Goal: Ask a question: Seek information or help from site administrators or community

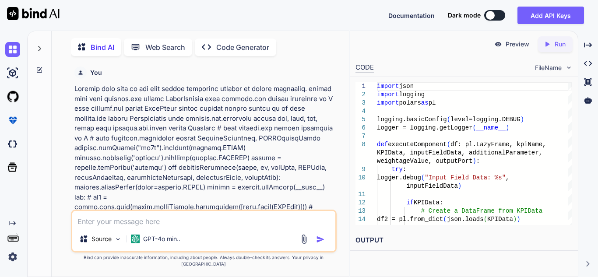
type textarea "import logging from pyspark.sql import SparkSession from pyspark.sql.functions …"
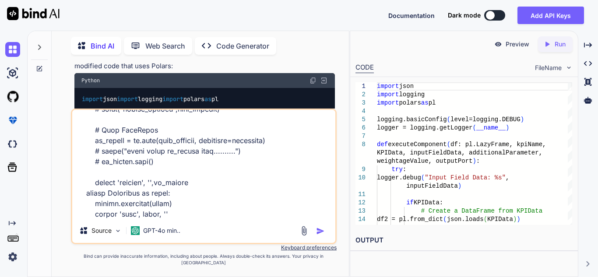
type textarea "x"
type textarea "import logging from pyspark.sql import SparkSession from pyspark.sql.functions …"
type textarea "x"
type textarea "import logging from pyspark.sql import SparkSession from pyspark.sql.functions …"
type textarea "x"
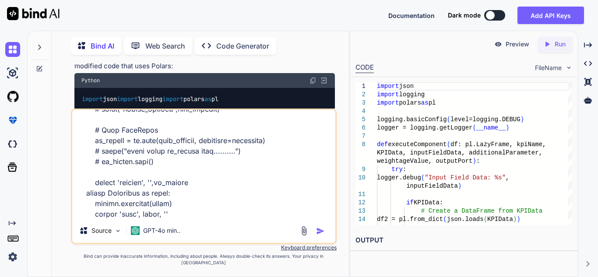
scroll to position [295, 0]
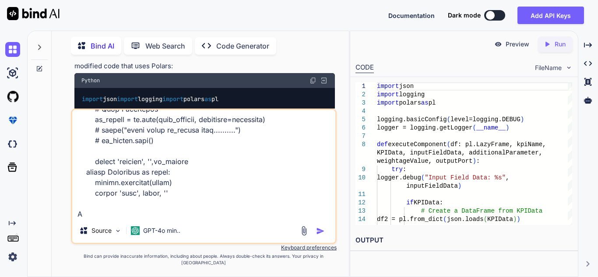
type textarea "import logging from pyspark.sql import SparkSession from pyspark.sql.functions …"
type textarea "x"
type textarea "import logging from pyspark.sql import SparkSession from pyspark.sql.functions …"
type textarea "x"
type textarea "import logging from pyspark.sql import SparkSession from pyspark.sql.functions …"
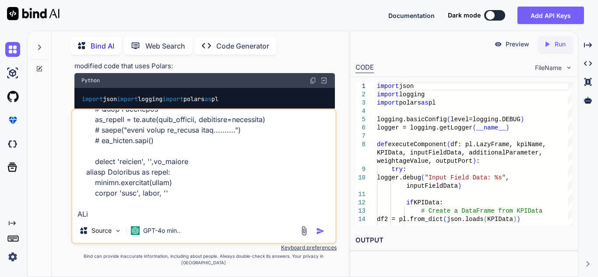
type textarea "x"
type textarea "import logging from pyspark.sql import SparkSession from pyspark.sql.functions …"
type textarea "x"
type textarea "import logging from pyspark.sql import SparkSession from pyspark.sql.functions …"
type textarea "x"
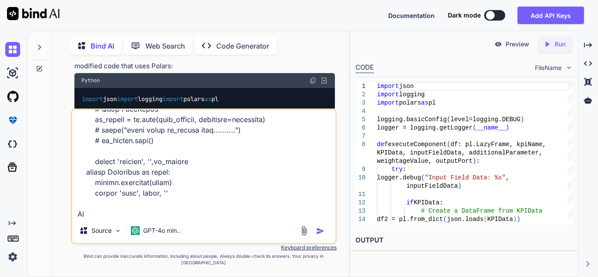
type textarea "import logging from pyspark.sql import SparkSession from pyspark.sql.functions …"
type textarea "x"
type textarea "import logging from pyspark.sql import SparkSession from pyspark.sql.functions …"
type textarea "x"
type textarea "import logging from pyspark.sql import SparkSession from pyspark.sql.functions …"
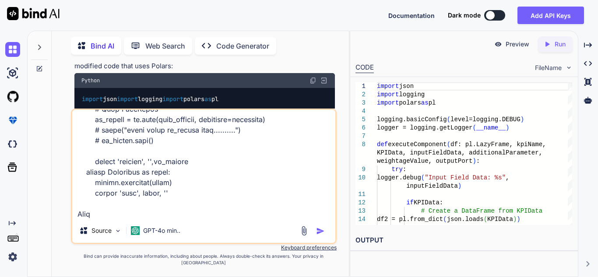
type textarea "x"
type textarea "import logging from pyspark.sql import SparkSession from pyspark.sql.functions …"
type textarea "x"
type textarea "import logging from pyspark.sql import SparkSession from pyspark.sql.functions …"
type textarea "x"
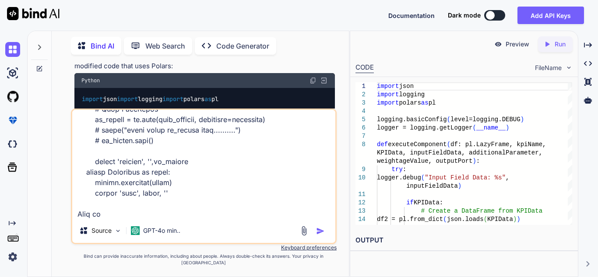
type textarea "import logging from pyspark.sql import SparkSession from pyspark.sql.functions …"
type textarea "x"
type textarea "import logging from pyspark.sql import SparkSession from pyspark.sql.functions …"
type textarea "x"
type textarea "import logging from pyspark.sql import SparkSession from pyspark.sql.functions …"
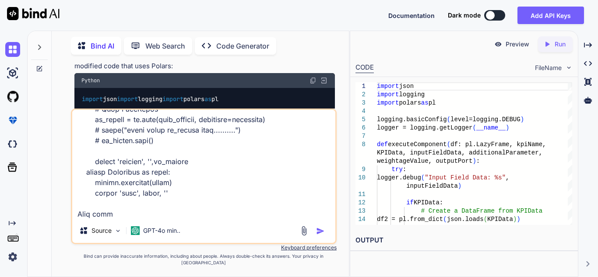
type textarea "x"
type textarea "import logging from pyspark.sql import SparkSession from pyspark.sql.functions …"
type textarea "x"
type textarea "import logging from pyspark.sql import SparkSession from pyspark.sql.functions …"
type textarea "x"
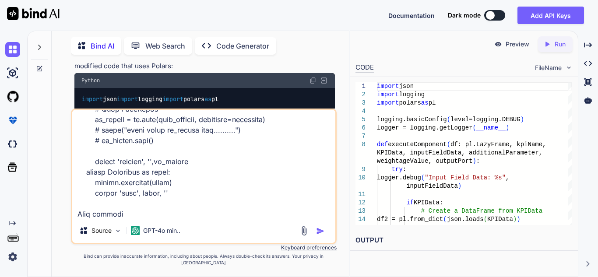
type textarea "import logging from pyspark.sql import SparkSession from pyspark.sql.functions …"
type textarea "x"
type textarea "import logging from pyspark.sql import SparkSession from pyspark.sql.functions …"
type textarea "x"
type textarea "import logging from pyspark.sql import SparkSession from pyspark.sql.functions …"
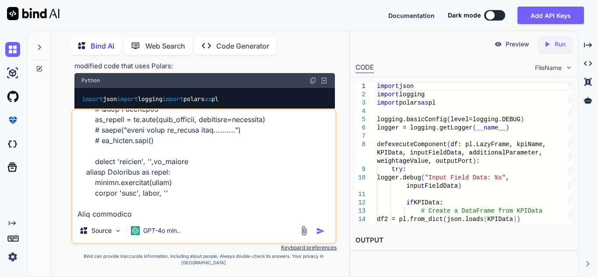
type textarea "x"
type textarea "import logging from pyspark.sql import SparkSession from pyspark.sql.functions …"
type textarea "x"
type textarea "import logging from pyspark.sql import SparkSession from pyspark.sql.functions …"
type textarea "x"
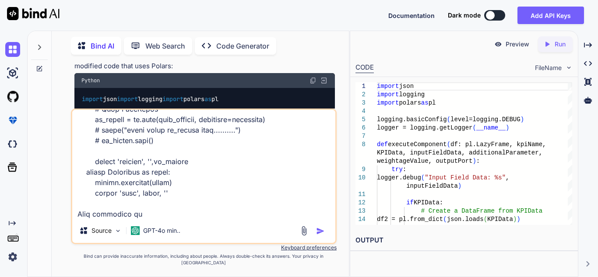
type textarea "import logging from pyspark.sql import SparkSession from pyspark.sql.functions …"
type textarea "x"
type textarea "import logging from pyspark.sql import SparkSession from pyspark.sql.functions …"
type textarea "x"
type textarea "import logging from pyspark.sql import SparkSession from pyspark.sql.functions …"
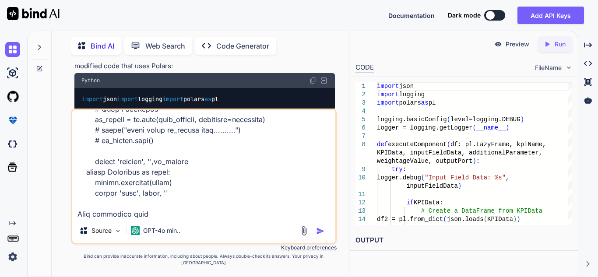
type textarea "x"
type textarea "import logging from pyspark.sql import SparkSession from pyspark.sql.functions …"
type textarea "x"
type textarea "import logging from pyspark.sql import SparkSession from pyspark.sql.functions …"
type textarea "x"
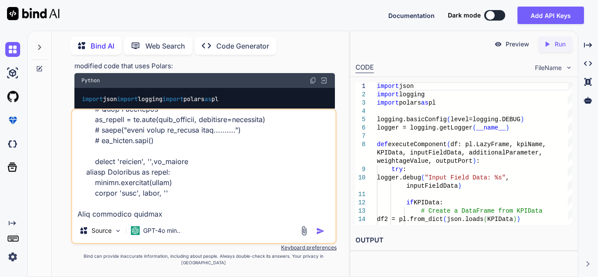
type textarea "import logging from pyspark.sql import SparkSession from pyspark.sql.functions …"
type textarea "x"
type textarea "import logging from pyspark.sql import SparkSession from pyspark.sql.functions …"
type textarea "x"
type textarea "import logging from pyspark.sql import SparkSession from pyspark.sql.functions …"
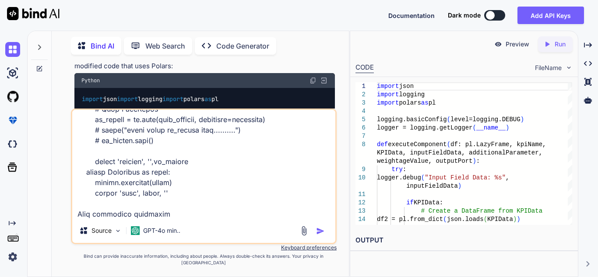
type textarea "x"
type textarea "import logging from pyspark.sql import SparkSession from pyspark.sql.functions …"
type textarea "x"
type textarea "import logging from pyspark.sql import SparkSession from pyspark.sql.functions …"
type textarea "x"
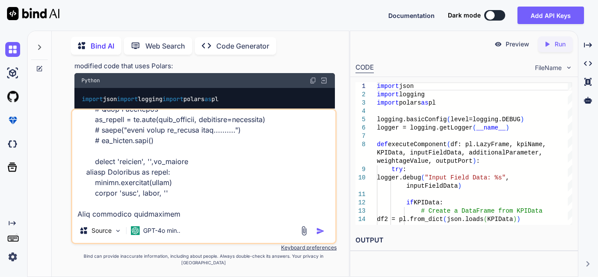
type textarea "import logging from pyspark.sql import SparkSession from pyspark.sql.functions …"
type textarea "x"
type textarea "import logging from pyspark.sql import SparkSession from pyspark.sql.functions …"
type textarea "x"
type textarea "import logging from pyspark.sql import SparkSession from pyspark.sql.functions …"
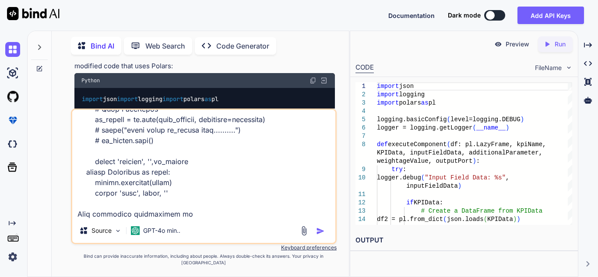
type textarea "x"
type textarea "import logging from pyspark.sql import SparkSession from pyspark.sql.functions …"
type textarea "x"
type textarea "import logging from pyspark.sql import SparkSession from pyspark.sql.functions …"
type textarea "x"
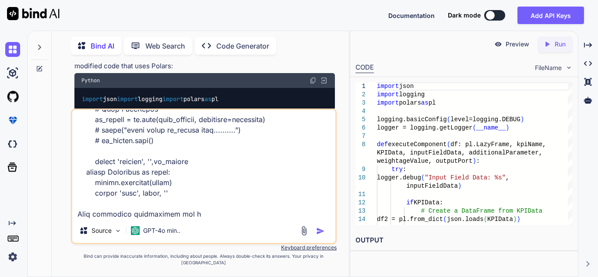
type textarea "import logging from pyspark.sql import SparkSession from pyspark.sql.functions …"
type textarea "x"
type textarea "import logging from pyspark.sql import SparkSession from pyspark.sql.functions …"
type textarea "x"
type textarea "import logging from pyspark.sql import SparkSession from pyspark.sql.functions …"
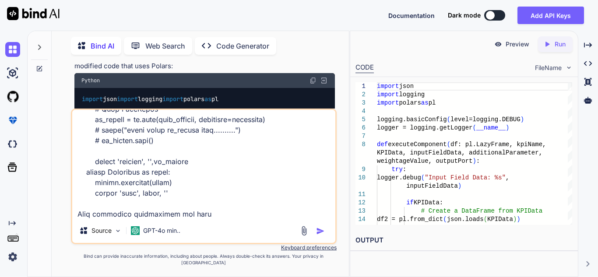
type textarea "x"
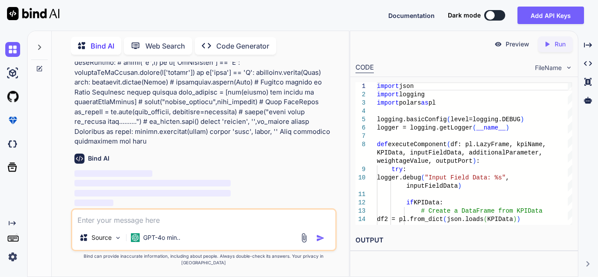
scroll to position [1454, 0]
click at [587, 44] on icon "Created with Pixso." at bounding box center [588, 45] width 8 height 8
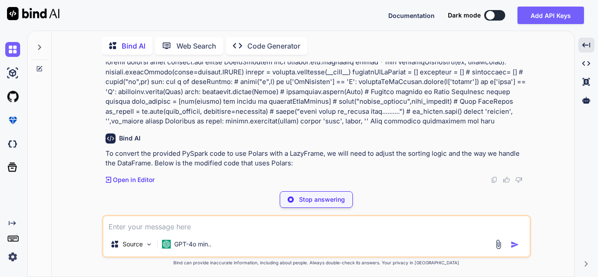
scroll to position [1200, 0]
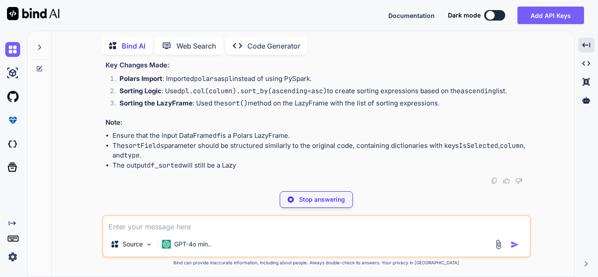
type textarea "x"
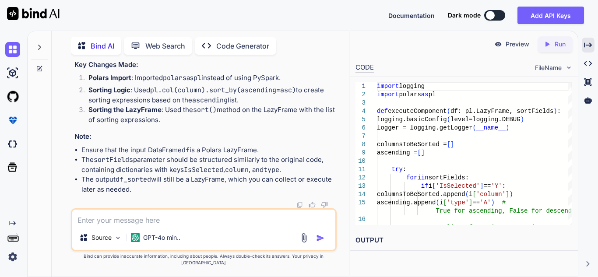
scroll to position [1520, 0]
click at [172, 224] on textarea at bounding box center [203, 218] width 263 height 16
type textarea "C"
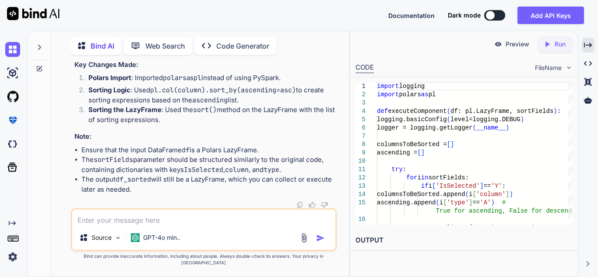
type textarea "x"
type textarea "Ca"
type textarea "x"
type textarea "Can"
type textarea "x"
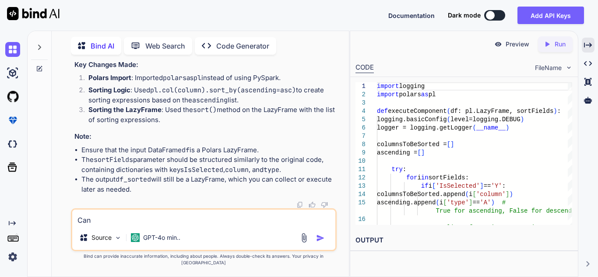
type textarea "Can"
type textarea "x"
type textarea "Can y"
type textarea "x"
type textarea "Can yo"
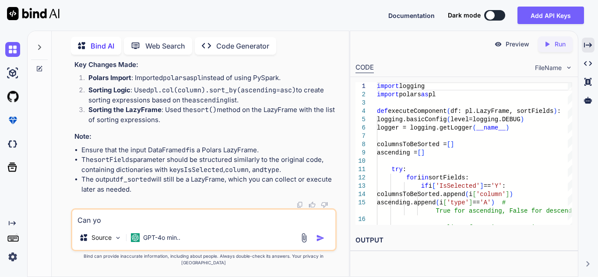
type textarea "x"
type textarea "Can you"
type textarea "x"
type textarea "Can you"
type textarea "x"
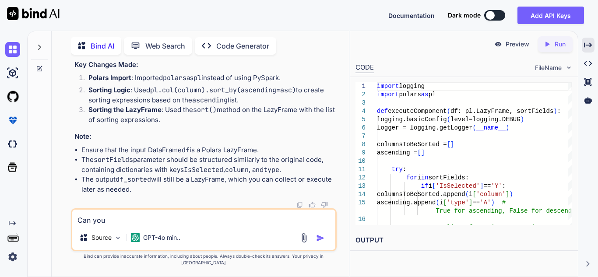
type textarea "Can you g"
type textarea "x"
type textarea "Can you gi"
type textarea "x"
type textarea "Can you giv"
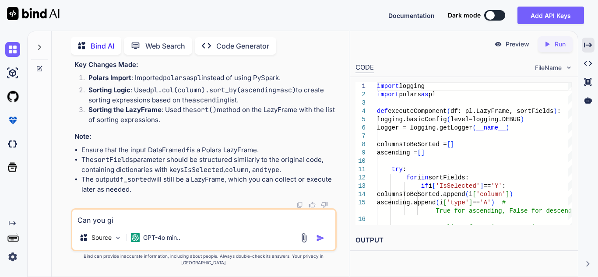
type textarea "x"
type textarea "Can you give"
type textarea "x"
type textarea "Can you give"
type textarea "x"
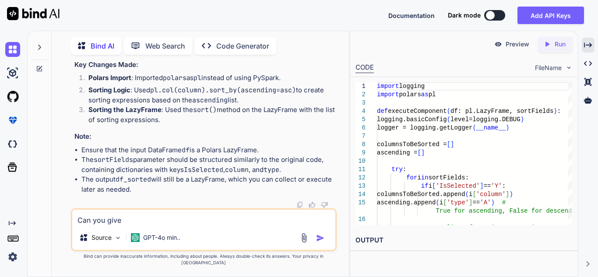
type textarea "Can you give d"
type textarea "x"
type textarea "Can you give du"
type textarea "x"
type textarea "Can you give dum"
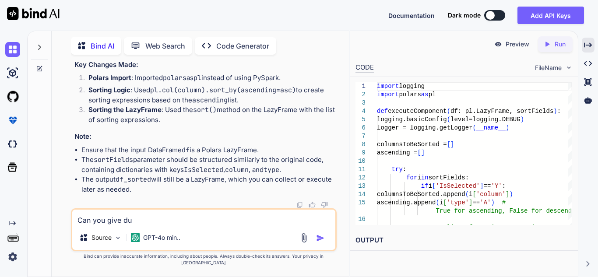
type textarea "x"
type textarea "Can you give dump"
type textarea "x"
type textarea "Can you give dumpy"
type textarea "x"
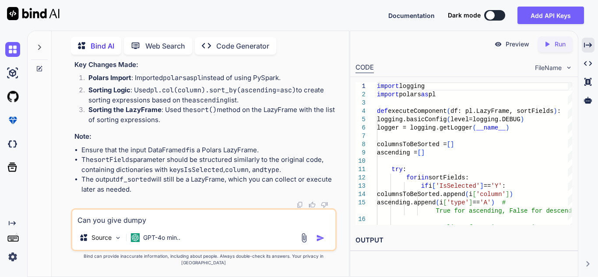
type textarea "Can you give dumpy"
type textarea "x"
type textarea "Can you give dumpy t"
type textarea "x"
type textarea "Can you give dumpy te"
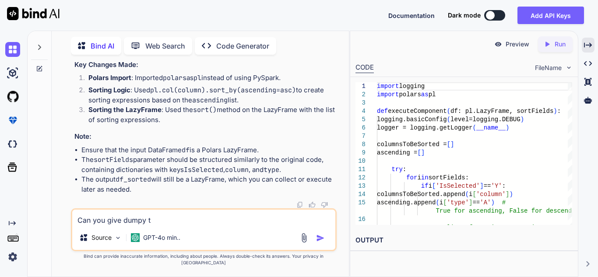
type textarea "x"
type textarea "Can you give dumpy tes"
type textarea "x"
type textarea "Can you give dumpy test"
type textarea "x"
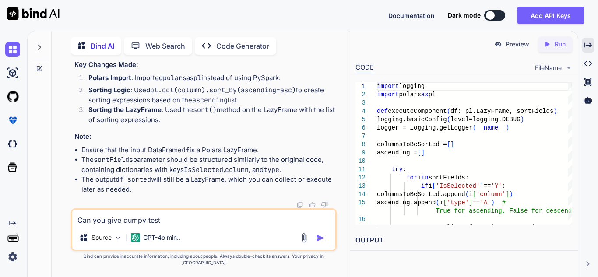
type textarea "Can you give dumpy test"
type textarea "x"
type textarea "Can you give dumpy test f"
type textarea "x"
type textarea "Can you give dumpy test fo"
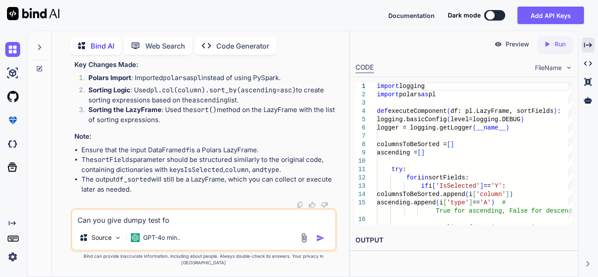
type textarea "x"
type textarea "Can you give dumpy test for"
type textarea "x"
type textarea "Can you give dumpy test for"
type textarea "x"
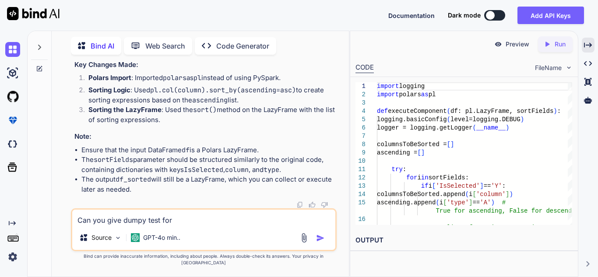
type textarea "Can you give dumpy test for c"
type textarea "x"
type textarea "Can you give dumpy test for ch"
type textarea "x"
type textarea "Can you give dumpy test for che"
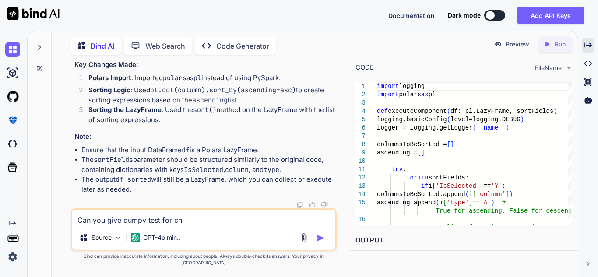
type textarea "x"
type textarea "Can you give dumpy test for chec"
type textarea "x"
type textarea "Can you give dumpy test for check"
type textarea "x"
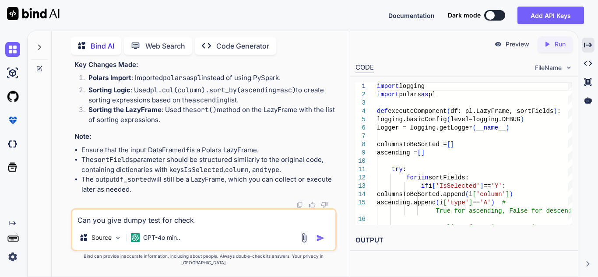
type textarea "Can you give dumpy test for check"
type textarea "x"
type textarea "Can you give dumpy test for check i"
type textarea "x"
type textarea "Can you give dumpy test for check if"
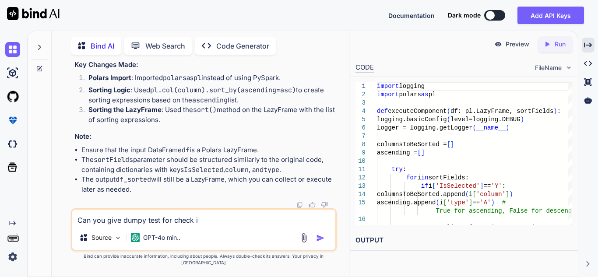
type textarea "x"
type textarea "Can you give dumpy test for check if"
type textarea "x"
type textarea "Can you give dumpy test for check if i"
type textarea "x"
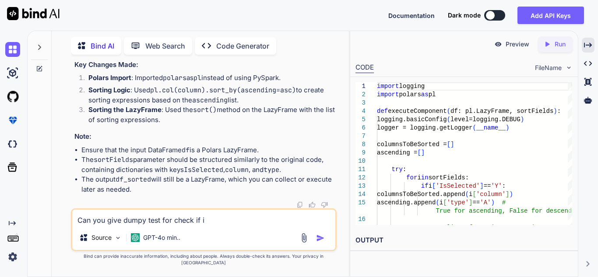
type textarea "Can you give dumpy test for check if it"
type textarea "x"
type textarea "Can you give dumpy test for check if it"
type textarea "x"
type textarea "Can you give dumpy test for check if it w"
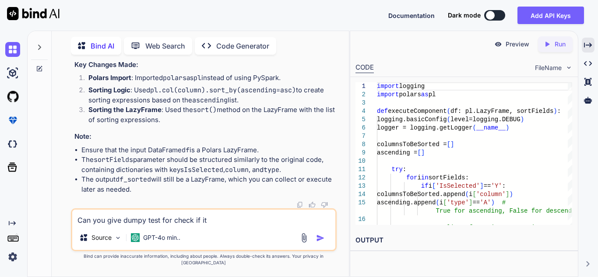
type textarea "x"
type textarea "Can you give dumpy test for check if it wo"
type textarea "x"
type textarea "Can you give dumpy test for check if it wor"
type textarea "x"
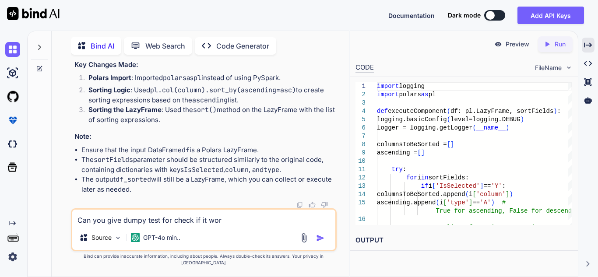
type textarea "Can you give dumpy test for check if it work"
type textarea "x"
type textarea "Can you give dumpy test for check if it worki"
type textarea "x"
type textarea "Can you give dumpy test for check if it workin"
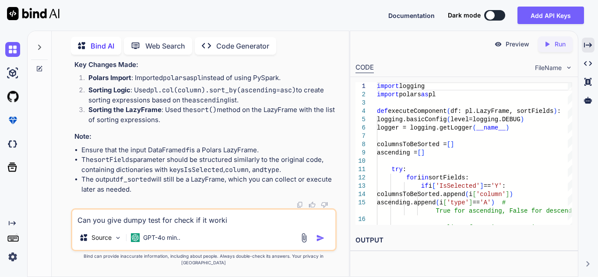
type textarea "x"
type textarea "Can you give dumpy test for check if it working"
type textarea "x"
type textarea "Can you give dumpy test for check if it working"
type textarea "x"
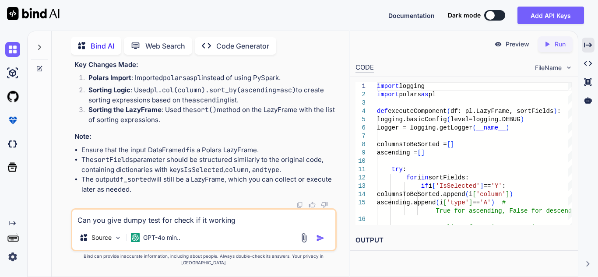
type textarea "Can you give dumpy test for check if it working s"
type textarea "x"
type textarea "Can you give dumpy test for check if it working sa"
type textarea "x"
type textarea "Can you give dumpy test for check if it working [PERSON_NAME]"
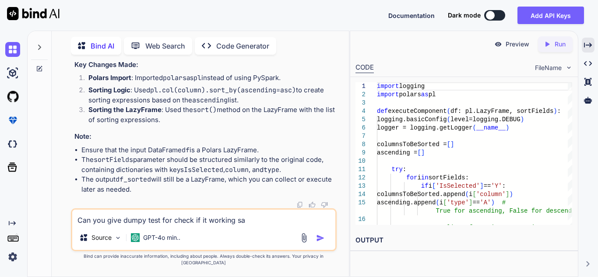
type textarea "x"
type textarea "Can you give dumpy test for check if it working same"
type textarea "x"
type textarea "Can you give dumpy test for check if it working same"
type textarea "x"
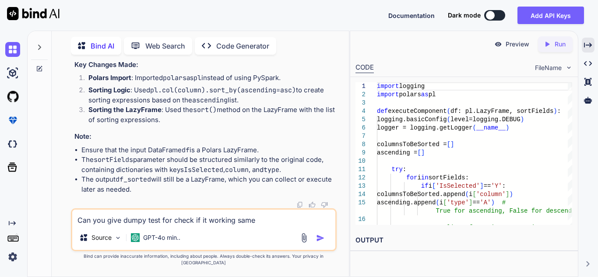
type textarea "Can you give dumpy test for check if it working same i"
type textarea "x"
type textarea "Can you give dumpy test for check if it working same in"
type textarea "x"
type textarea "Can you give dumpy test for check if it working same in"
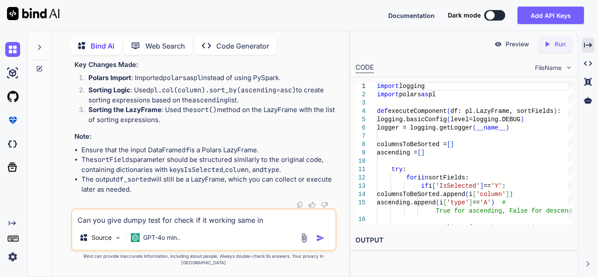
type textarea "x"
type textarea "Can you give dumpy test for check if it working same in b"
type textarea "x"
type textarea "Can you give dumpy test for check if it working same in bo"
type textarea "x"
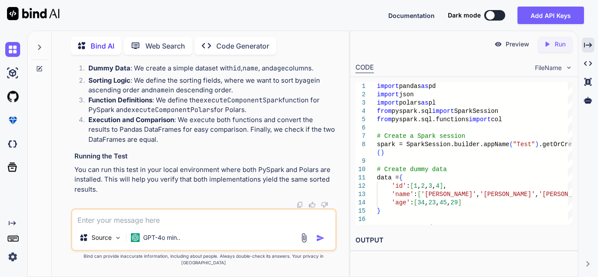
scroll to position [2148, 0]
click at [154, 226] on textarea at bounding box center [203, 218] width 263 height 16
paste textarea "Traceback (most recent call last): File "C:\Users\2789475\Desktop\csvcompare.py…"
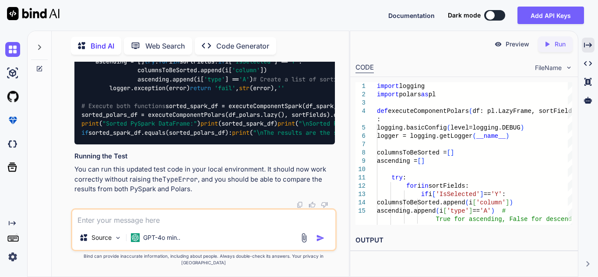
scroll to position [3572, 0]
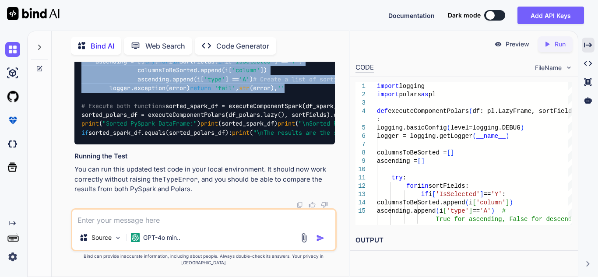
drag, startPoint x: 81, startPoint y: 91, endPoint x: 217, endPoint y: 136, distance: 143.2
click at [217, 136] on div "import pandas as pd import polars as pl from pyspark.sql import SparkSession fr…" at bounding box center [204, 21] width 261 height 246
copy code "# Polars implementation def executeComponentPolars ( df: pl.LazyFrame, sortFiel…"
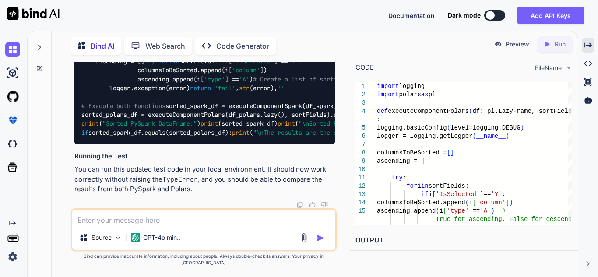
click at [139, 226] on textarea at bounding box center [203, 218] width 263 height 16
paste textarea "import pandas as pd import polars as pl from pyspark.sql import SparkSession fr…"
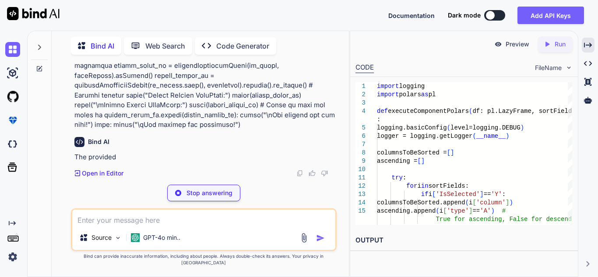
scroll to position [4701, 0]
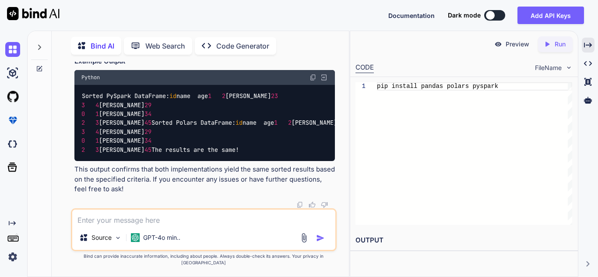
paste textarea "ERROR:__main__:LazyFrame.sort() got an unexpected keyword argument 'reverse' Tr…"
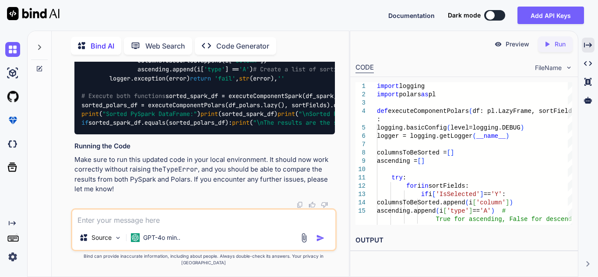
scroll to position [5672, 0]
